Goal: Use online tool/utility: Utilize a website feature to perform a specific function

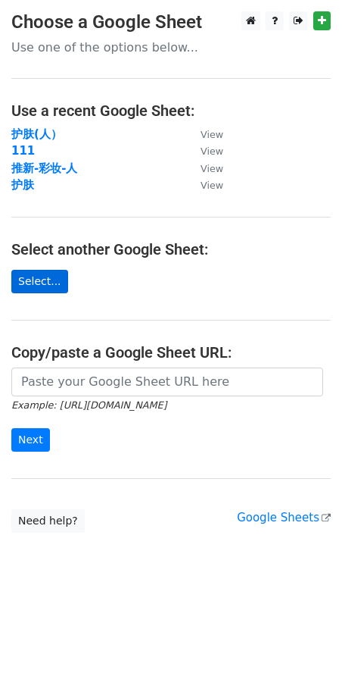
click at [55, 286] on link "Select..." at bounding box center [39, 281] width 57 height 23
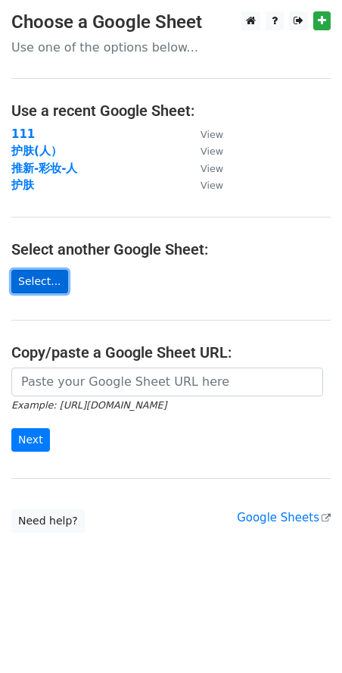
click at [51, 286] on link "Select..." at bounding box center [39, 281] width 57 height 23
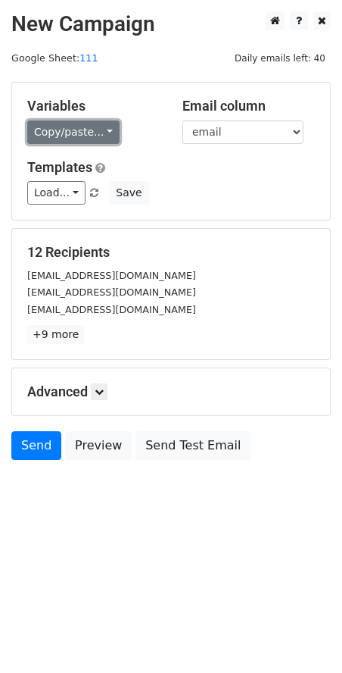
click at [106, 134] on link "Copy/paste..." at bounding box center [73, 131] width 92 height 23
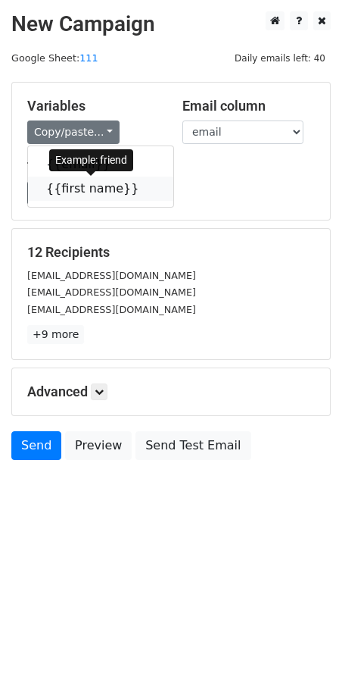
click at [77, 195] on link "{{first name}}" at bounding box center [100, 189] width 145 height 24
